Goal: Task Accomplishment & Management: Manage account settings

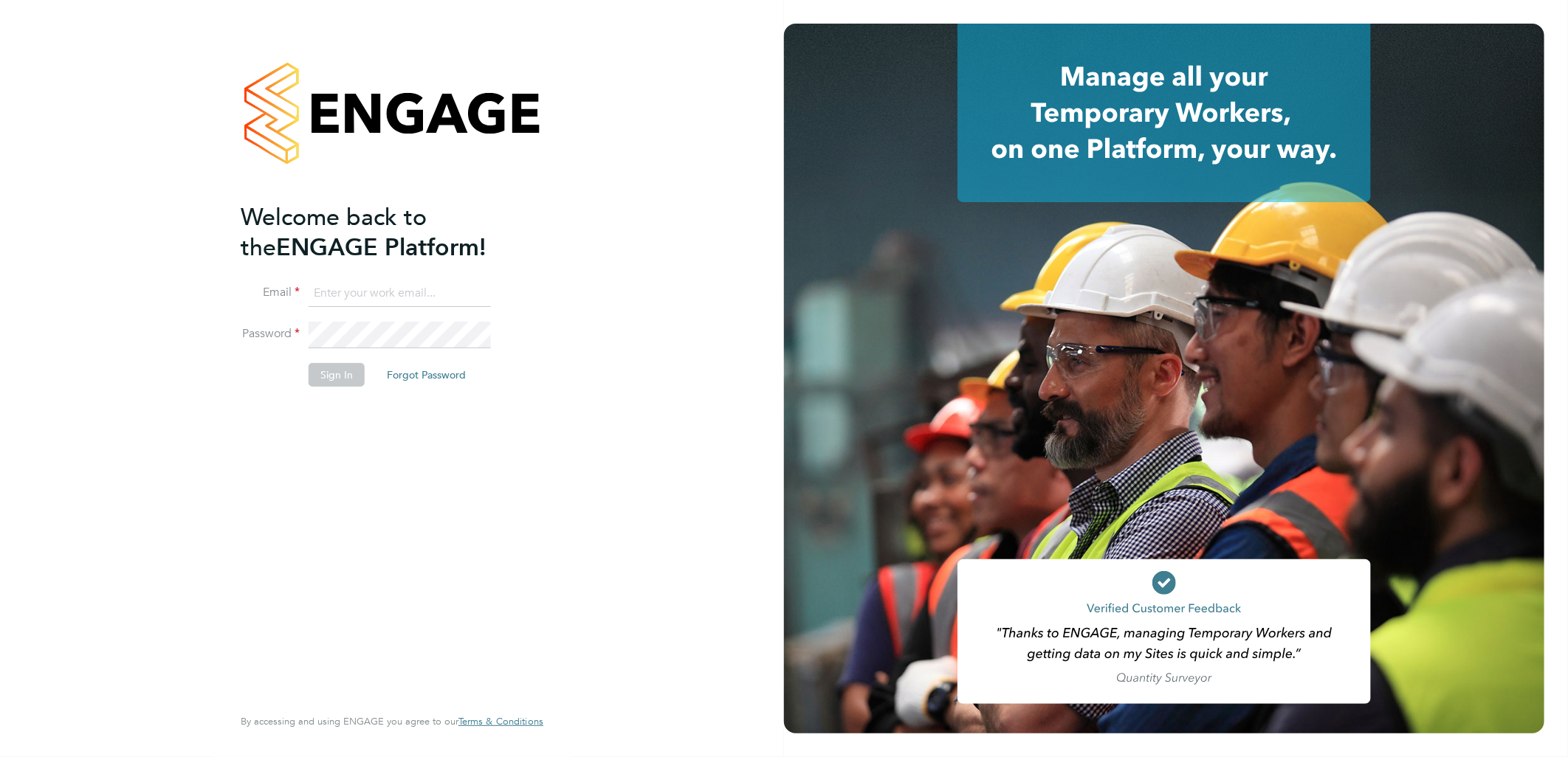
type input "lewis.jenner@cpplc.com"
click at [348, 377] on button "Sign In" at bounding box center [336, 375] width 56 height 24
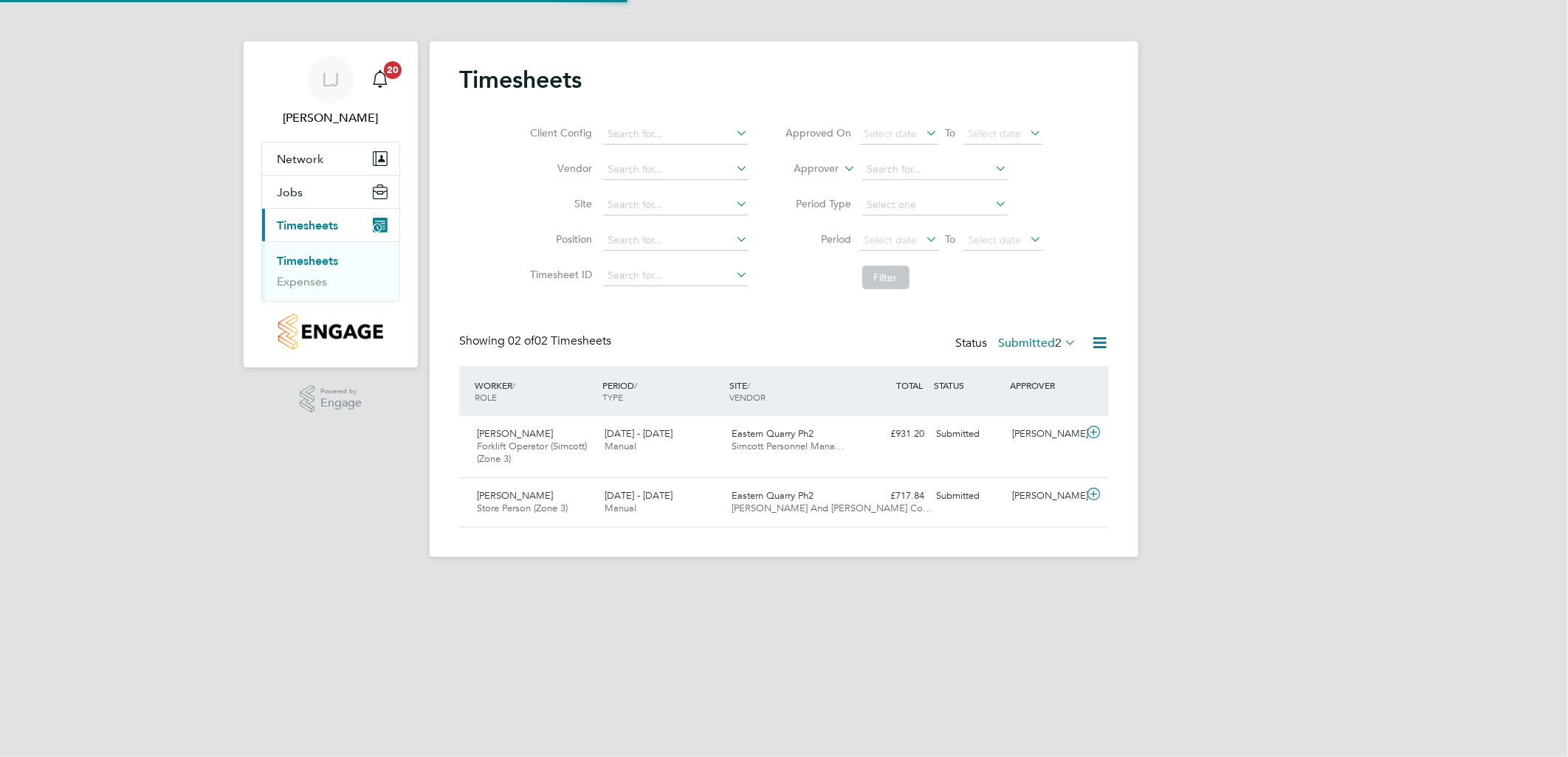
scroll to position [37, 129]
click at [599, 478] on div "Paul Gilbank Store Person (Zone 3) 25 - 31 Aug 2025 25 - 31 Aug 2025 Manual Eas…" at bounding box center [783, 502] width 650 height 49
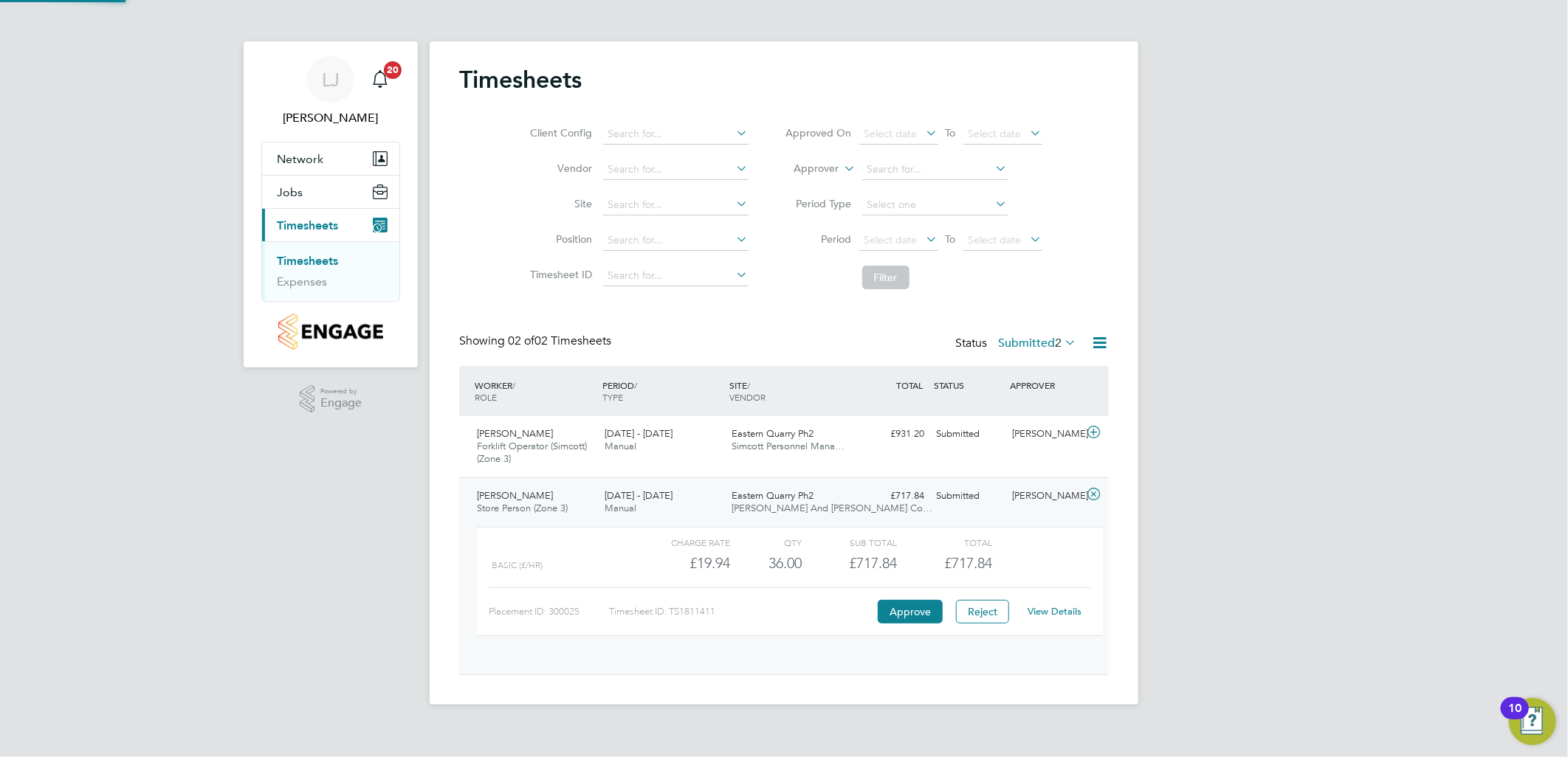
scroll to position [25, 144]
click at [895, 618] on button "Approve" at bounding box center [911, 612] width 65 height 24
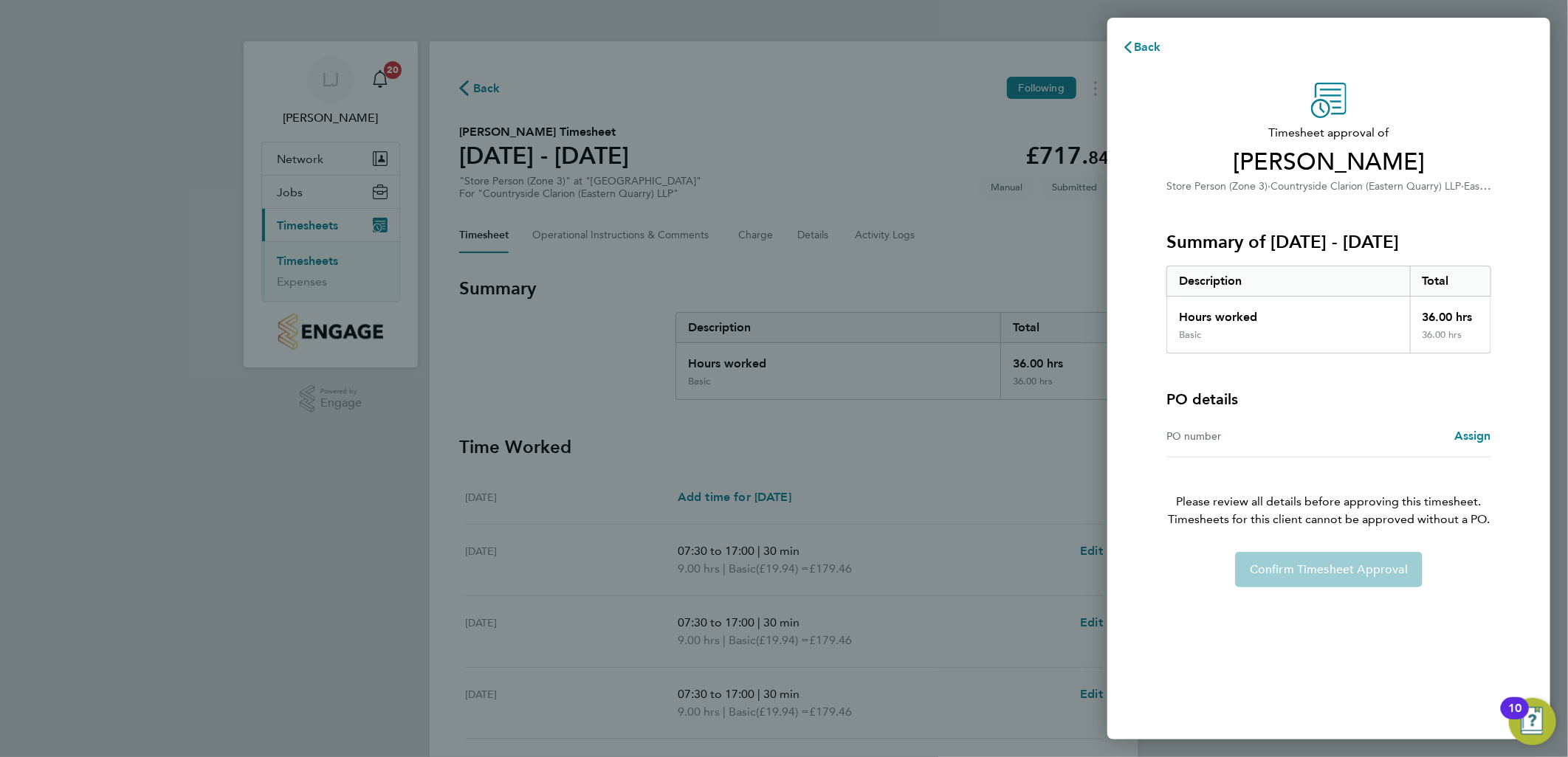
click at [1496, 439] on div "Timesheet approval of [PERSON_NAME] Store Person (Zone 3) · Countryside Clarion…" at bounding box center [1329, 335] width 360 height 505
click at [1473, 442] on span "Assign" at bounding box center [1472, 436] width 37 height 14
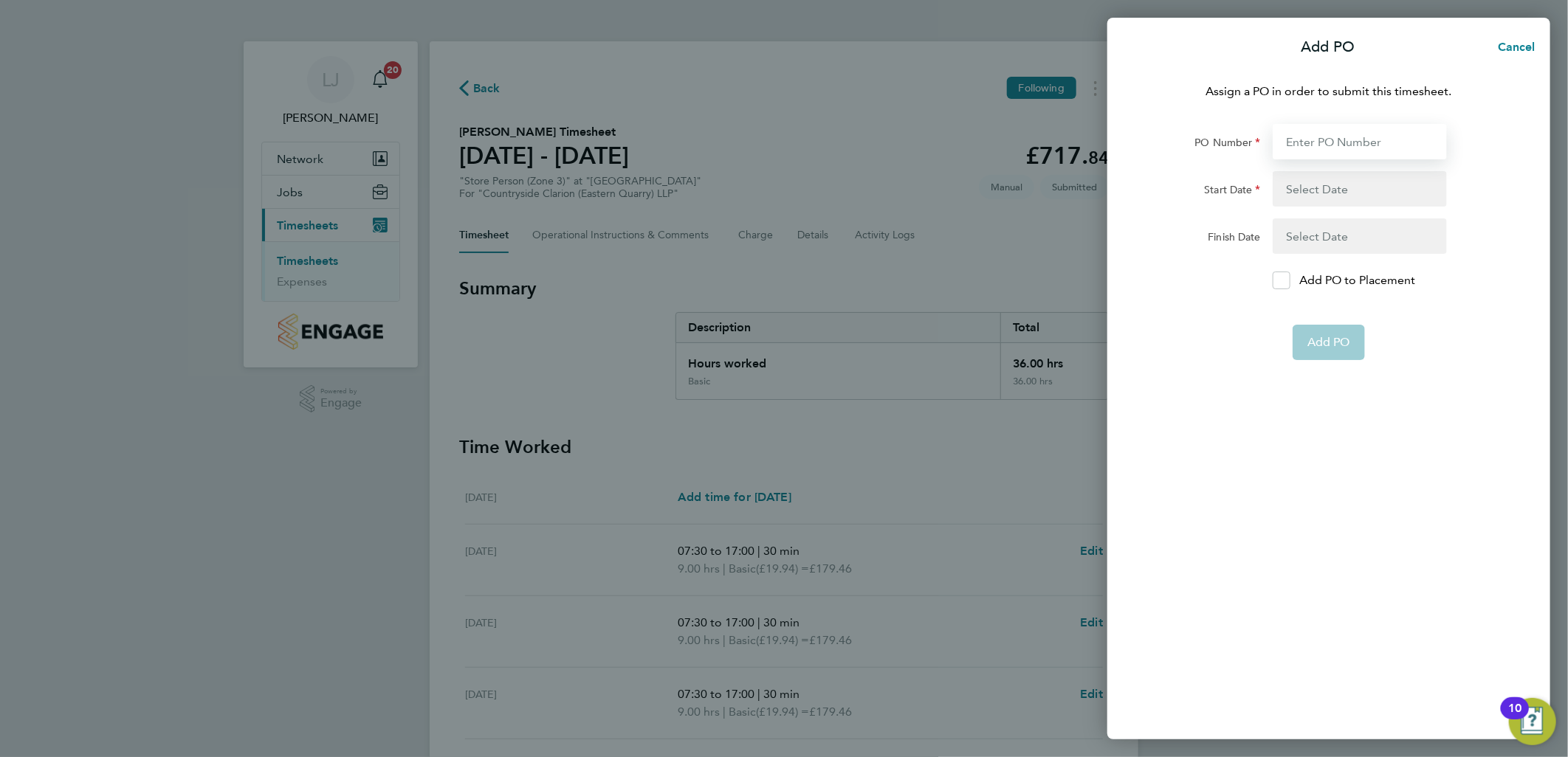
click at [1371, 129] on input "PO Number" at bounding box center [1359, 141] width 174 height 36
click at [1384, 137] on input "PO Number" at bounding box center [1359, 141] width 174 height 36
type input "vg364"
click at [1361, 179] on button "button" at bounding box center [1359, 189] width 174 height 36
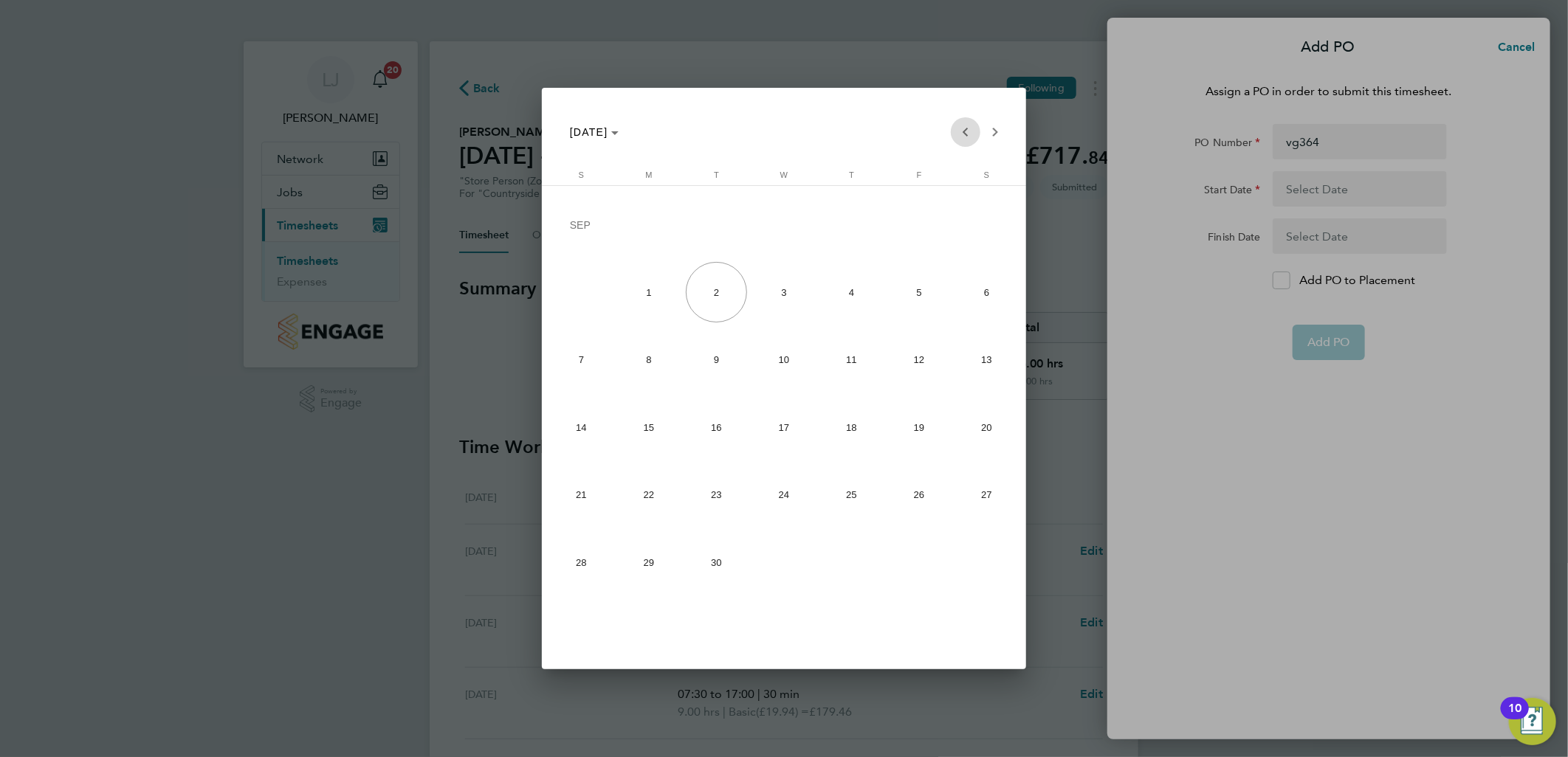
click at [963, 135] on span "Previous month" at bounding box center [966, 132] width 30 height 30
click at [844, 443] on span "21" at bounding box center [850, 430] width 60 height 60
type input "21 Aug 25"
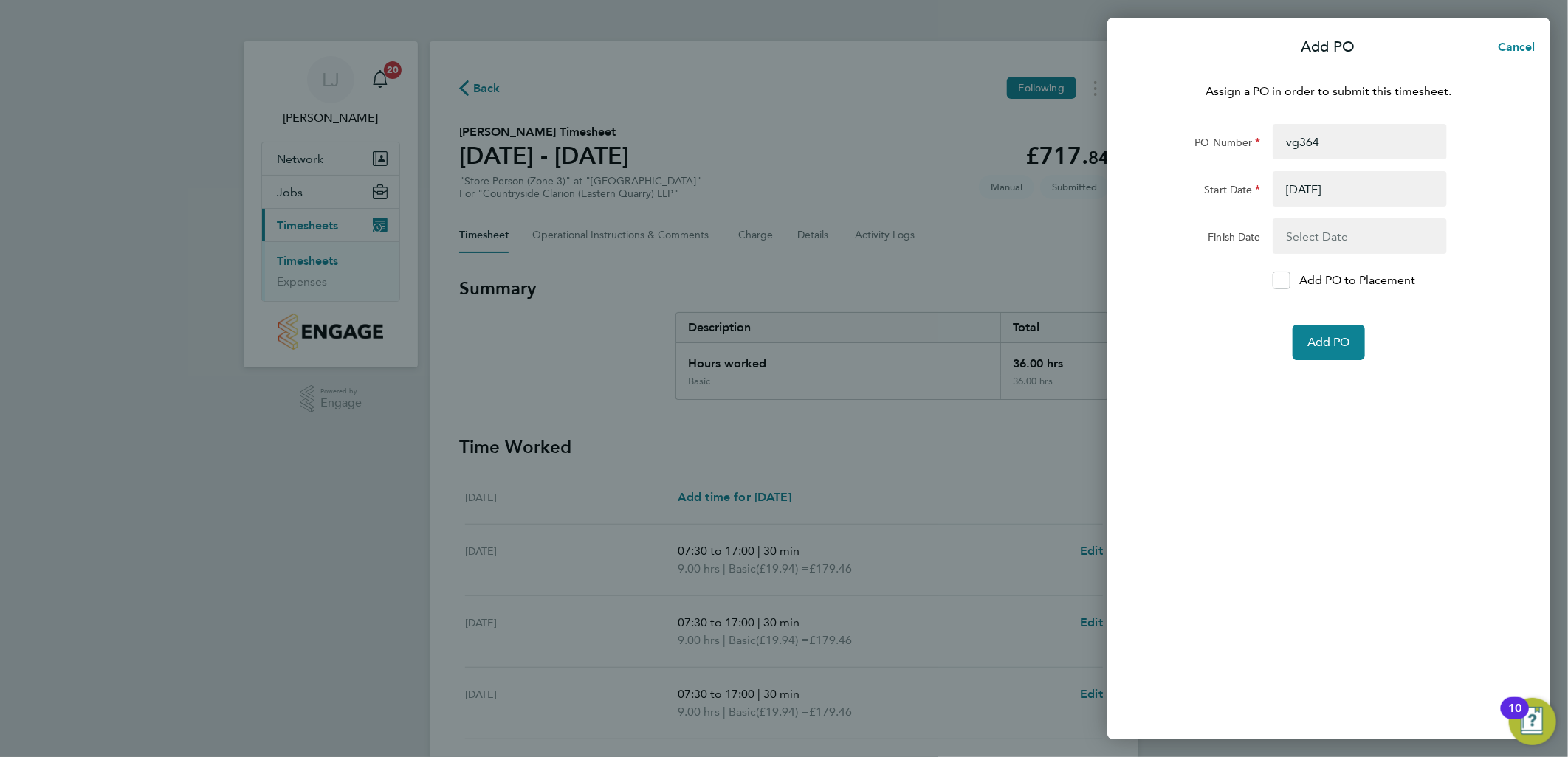
click at [1313, 229] on button "button" at bounding box center [1359, 236] width 174 height 36
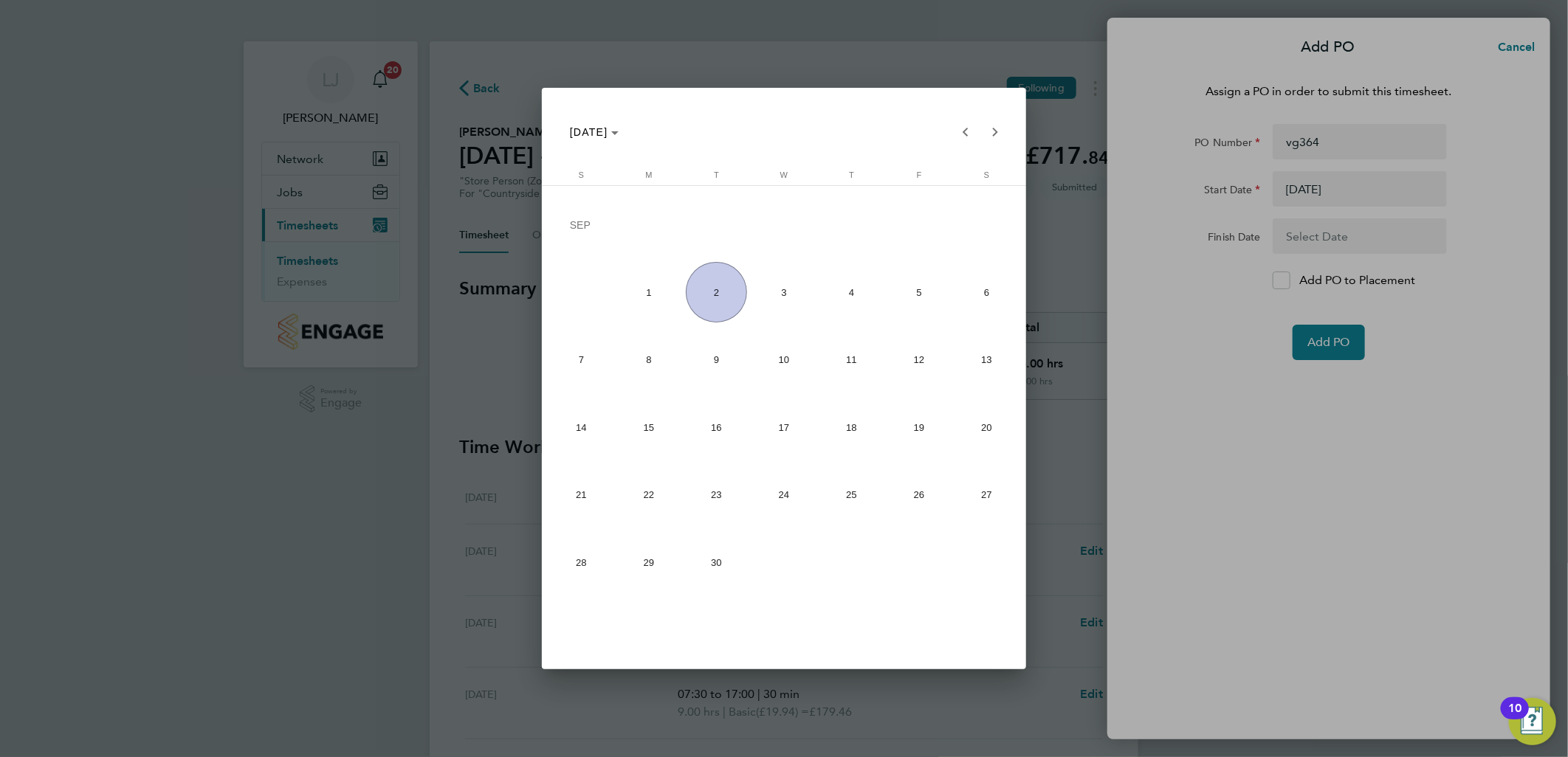
click at [918, 290] on span "5" at bounding box center [918, 292] width 60 height 60
type input "05 Sep 25"
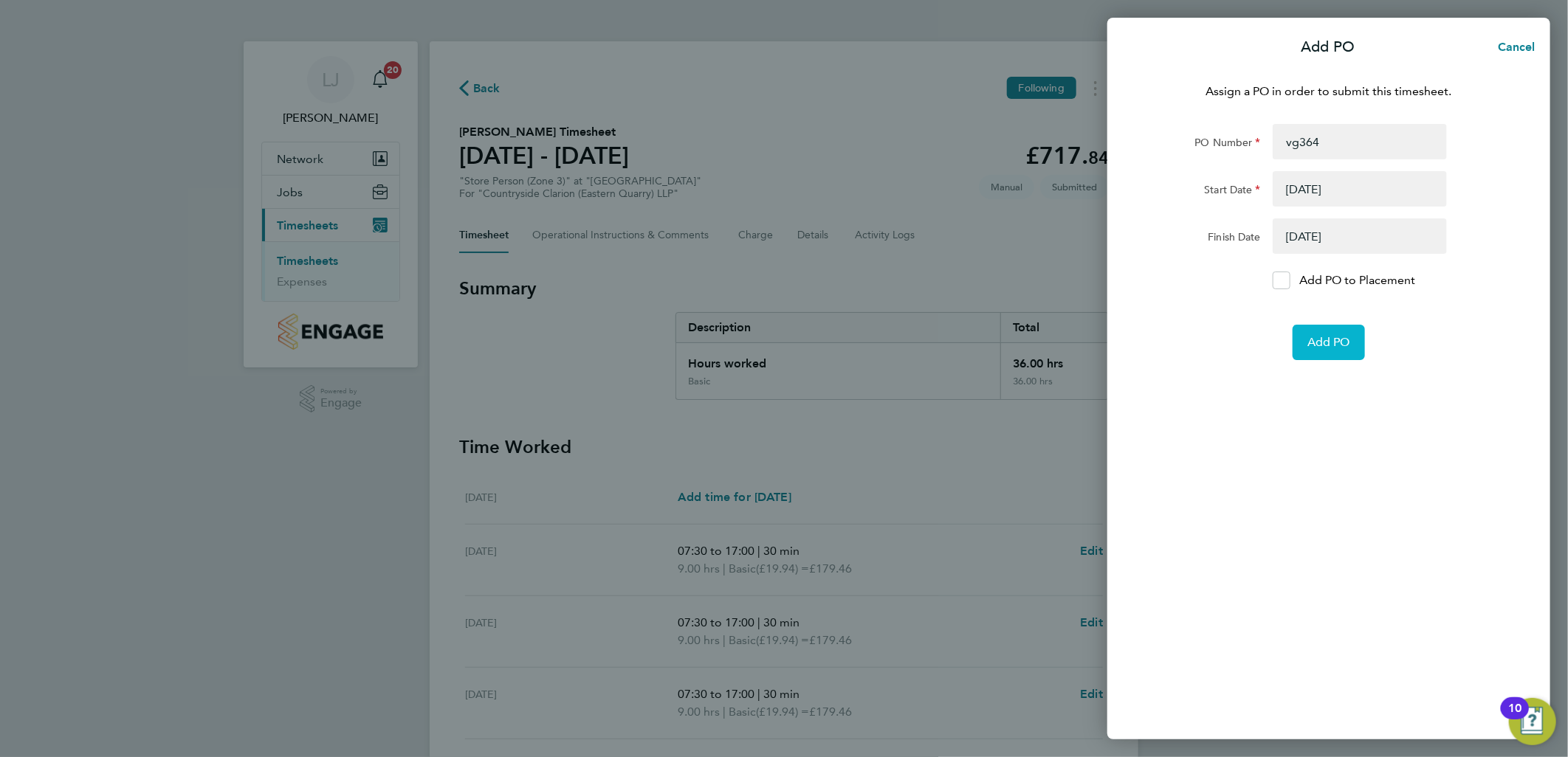
click at [1335, 341] on span "Add PO" at bounding box center [1328, 342] width 43 height 15
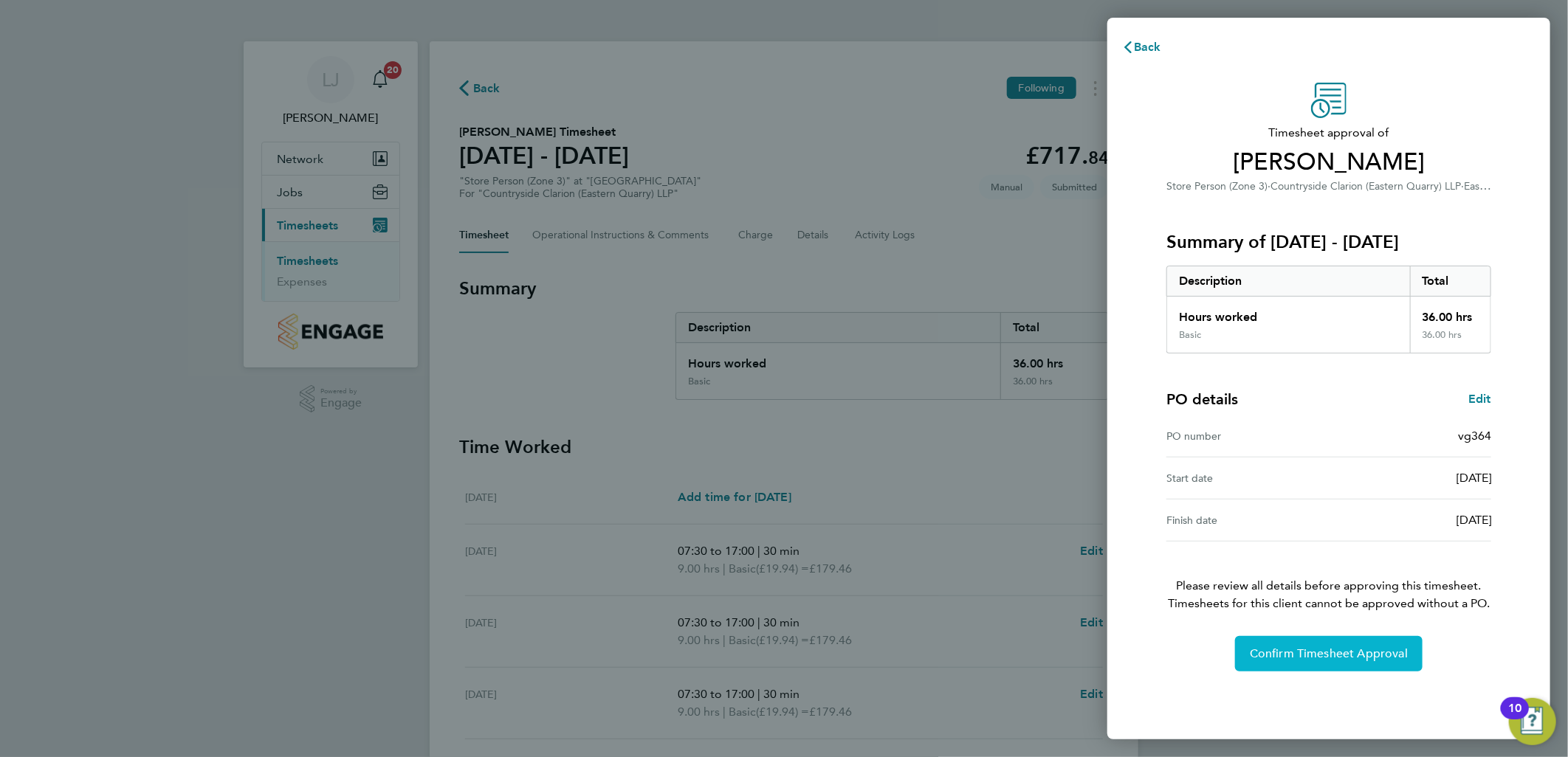
click at [1309, 645] on button "Confirm Timesheet Approval" at bounding box center [1329, 654] width 188 height 36
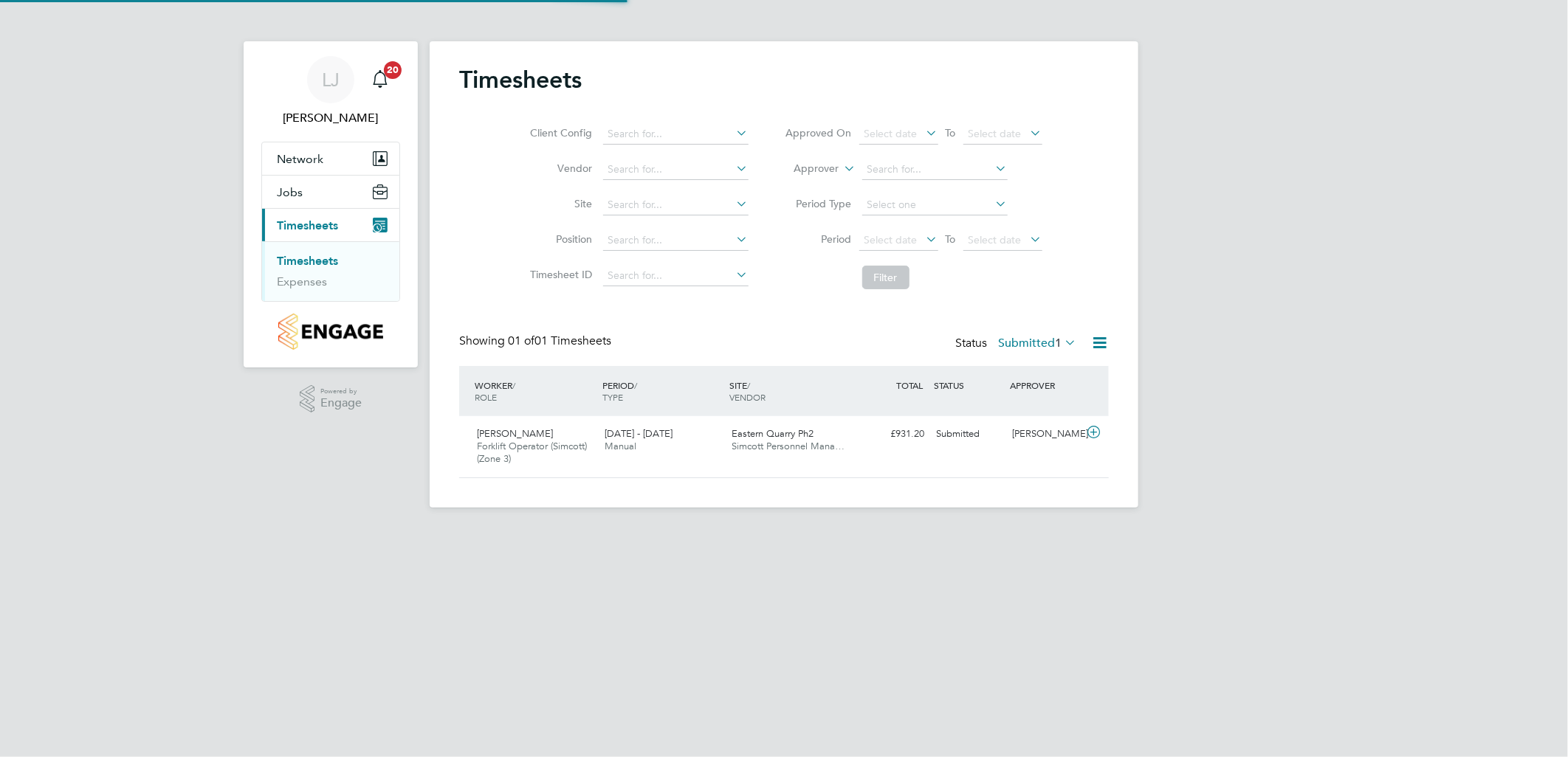
scroll to position [37, 129]
click at [630, 439] on div "25 - 31 Aug 2025 Manual" at bounding box center [662, 440] width 128 height 37
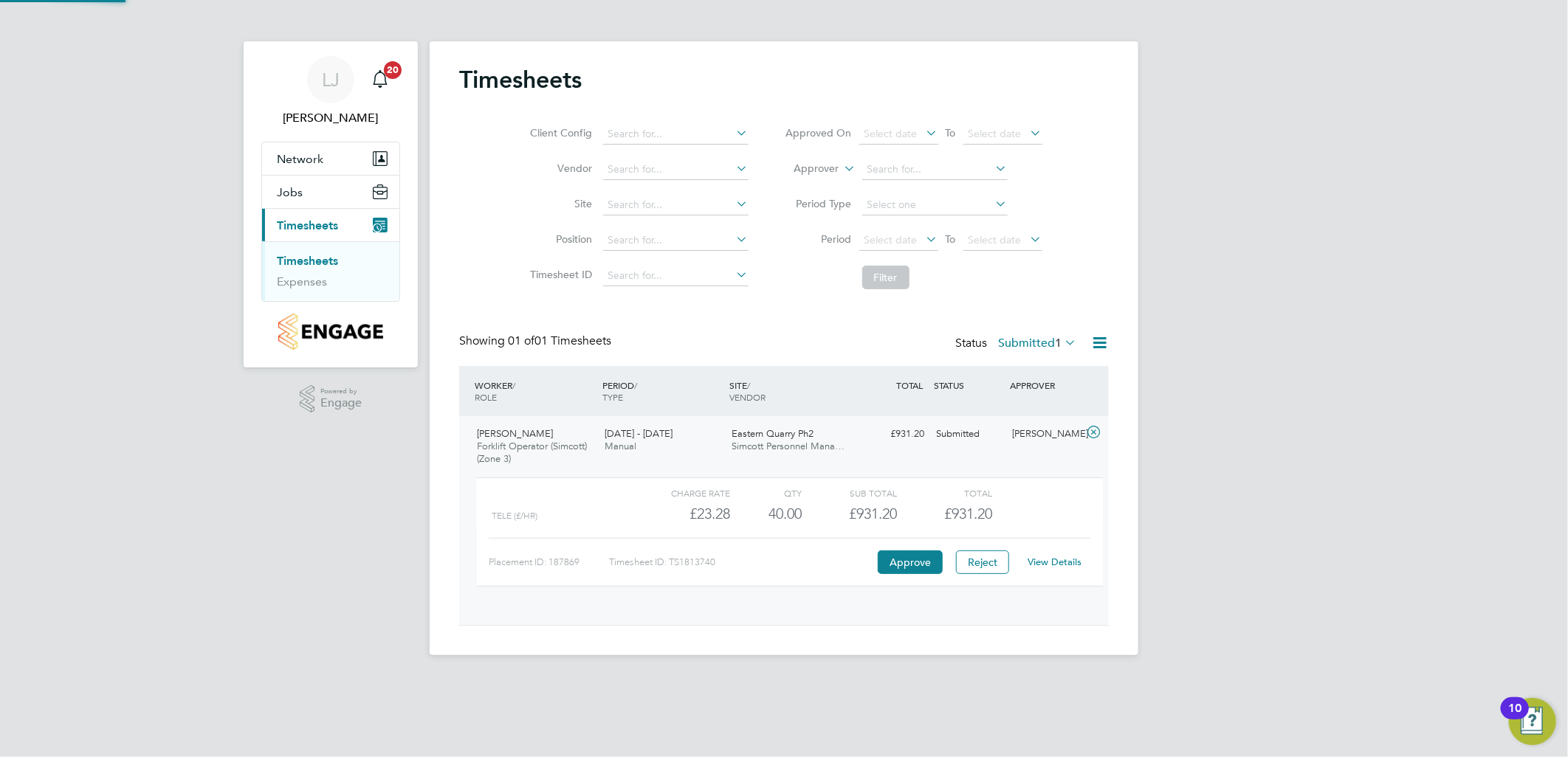
scroll to position [25, 144]
click at [915, 556] on button "Approve" at bounding box center [911, 562] width 65 height 24
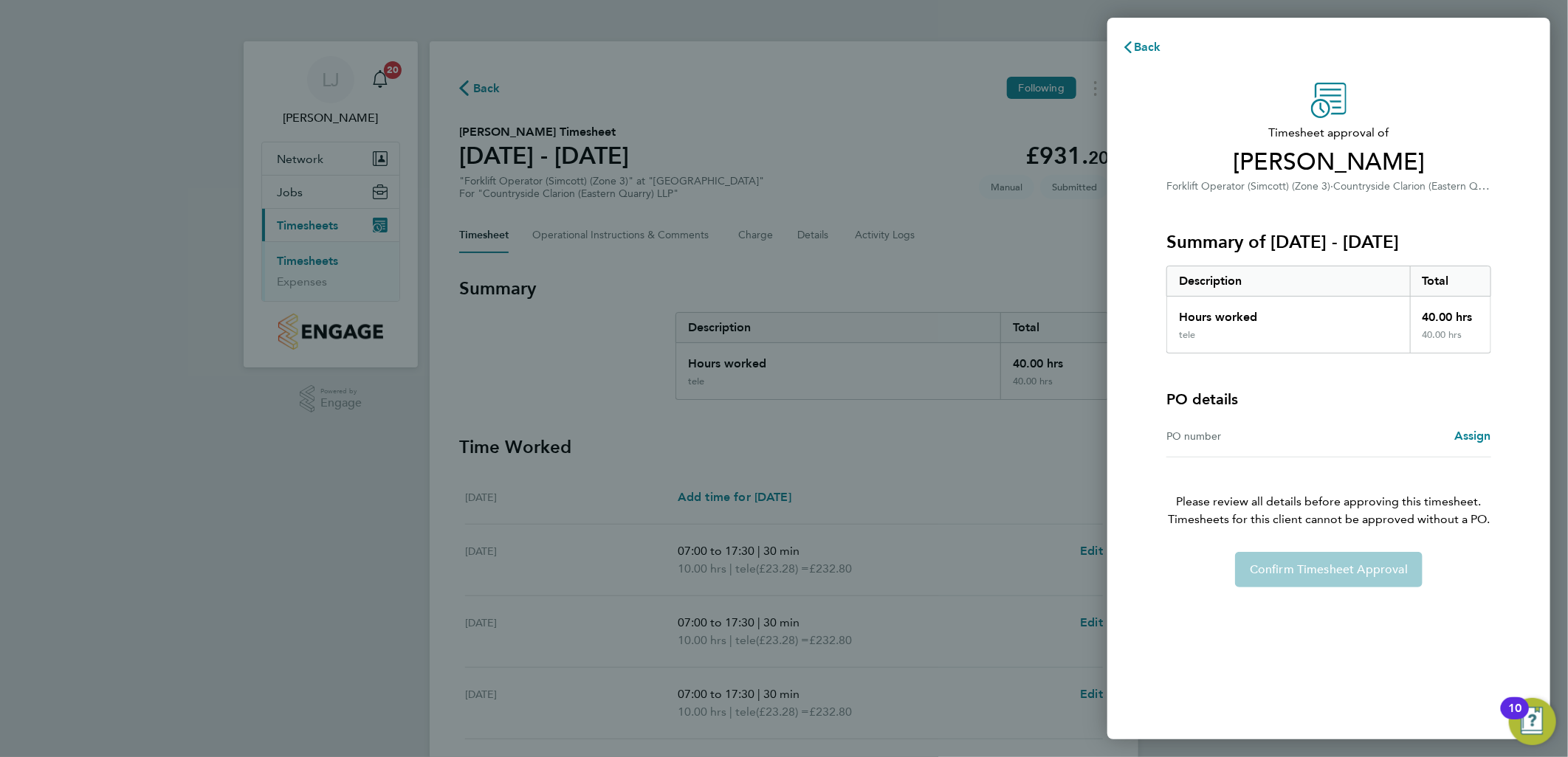
click at [1279, 554] on div "Confirm Timesheet Approval" at bounding box center [1329, 570] width 360 height 36
click at [1458, 439] on span "Assign" at bounding box center [1472, 436] width 37 height 14
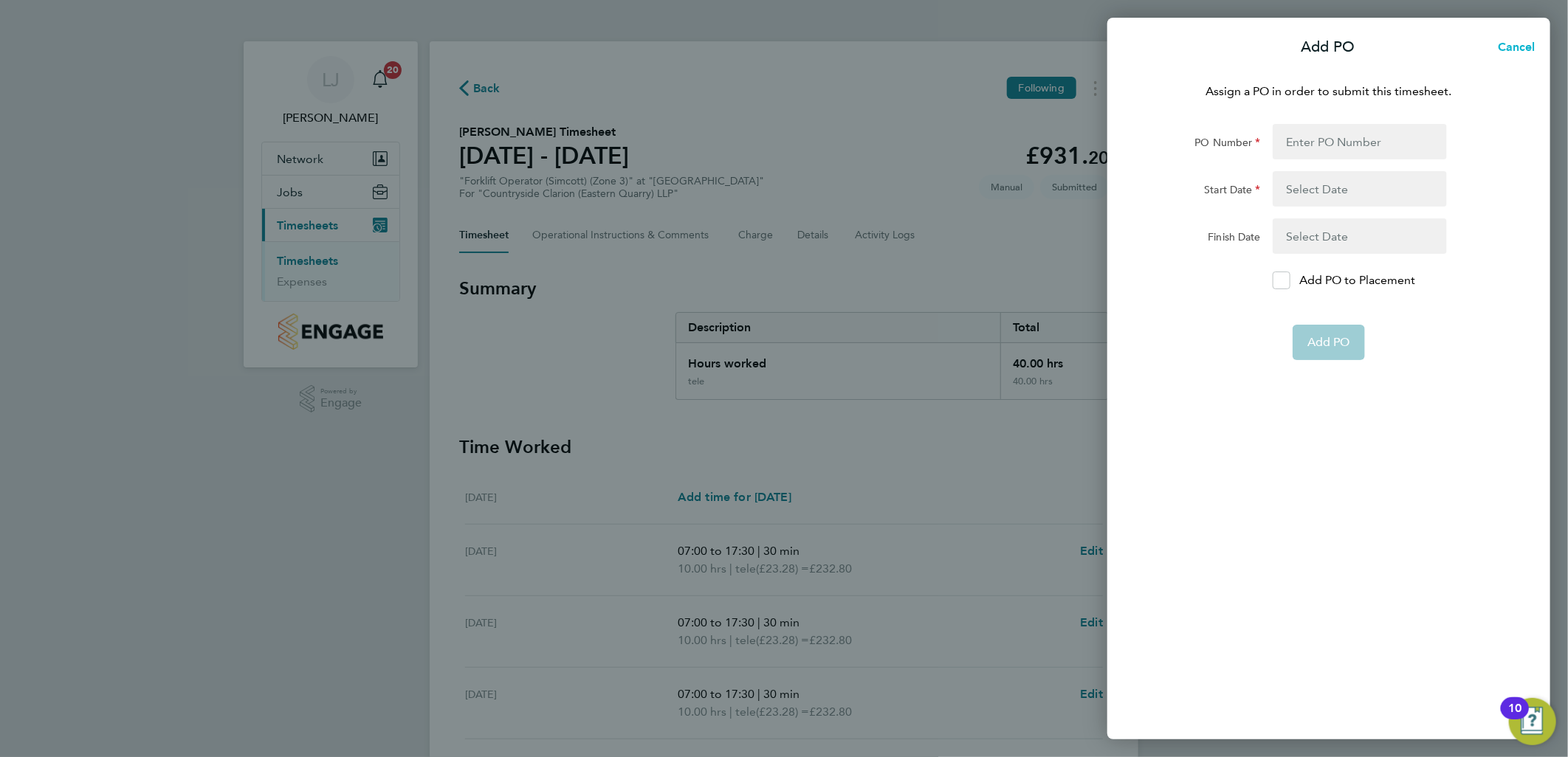
click at [1519, 40] on span "Cancel" at bounding box center [1515, 46] width 43 height 14
